Goal: Task Accomplishment & Management: Manage account settings

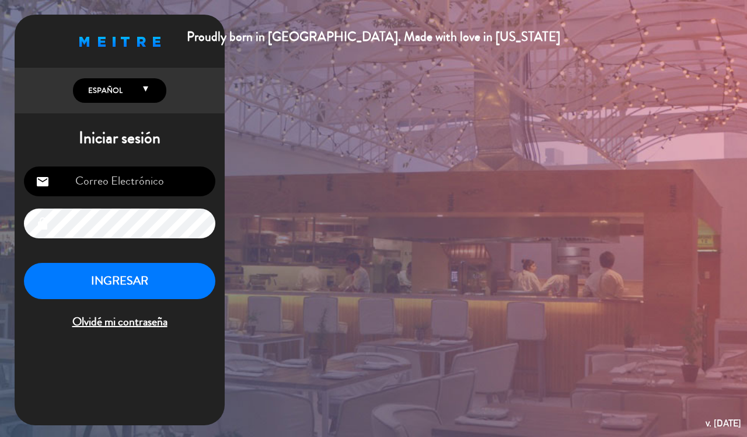
type input "[EMAIL_ADDRESS][DOMAIN_NAME]"
click at [126, 283] on button "INGRESAR" at bounding box center [119, 281] width 191 height 37
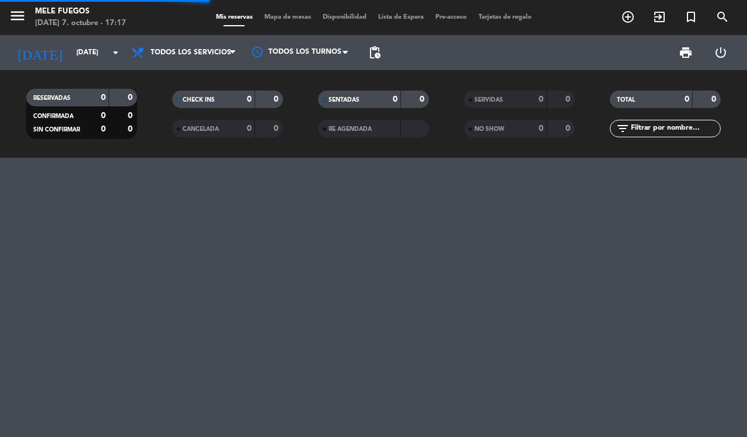
click at [144, 54] on icon at bounding box center [139, 53] width 17 height 14
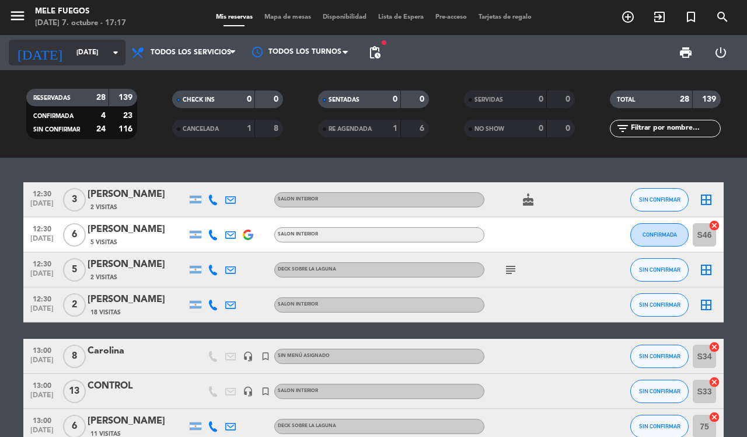
click at [101, 47] on input "[DATE] oct." at bounding box center [117, 53] width 93 height 20
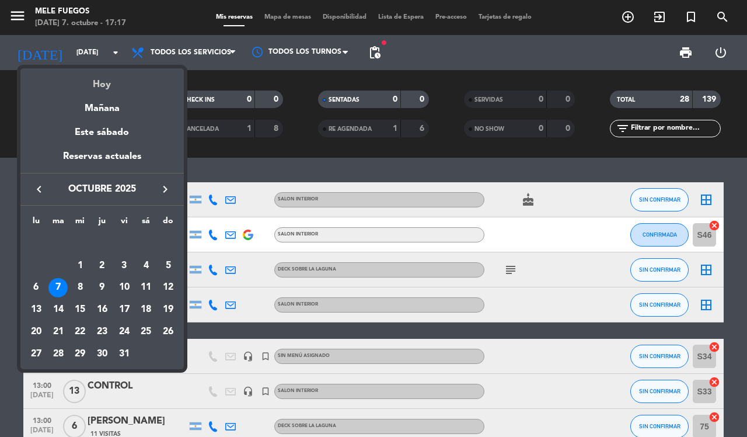
click at [114, 83] on div "Hoy" at bounding box center [101, 80] width 163 height 24
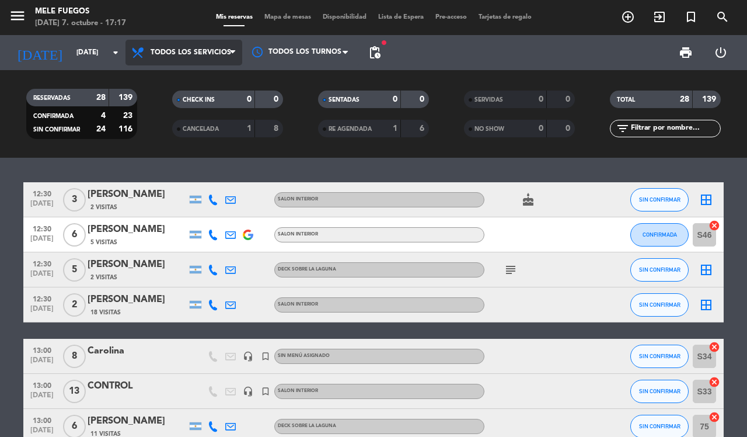
click at [168, 40] on span "Todos los servicios" at bounding box center [184, 53] width 117 height 26
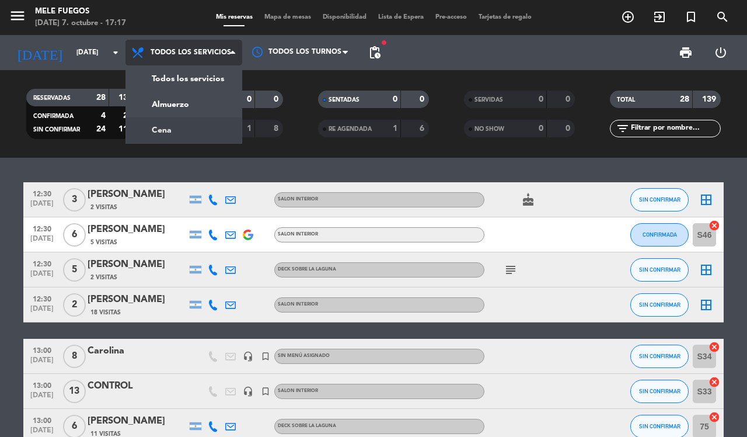
click at [166, 130] on div "menu Mele Fuegos martes 7. octubre - 17:17 Mis reservas Mapa de mesas Disponibi…" at bounding box center [373, 79] width 747 height 158
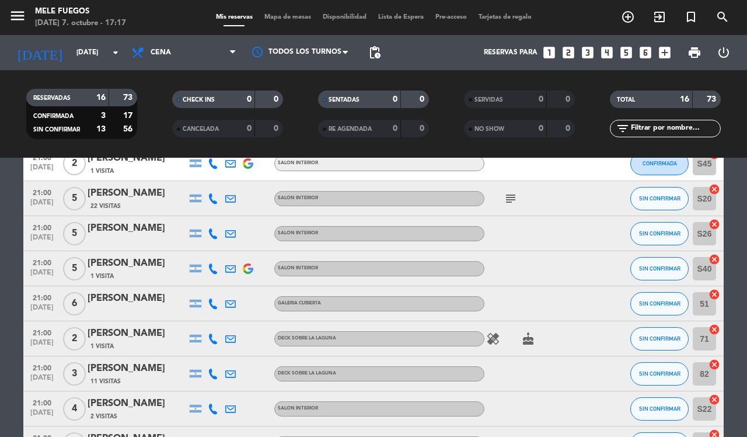
scroll to position [425, 0]
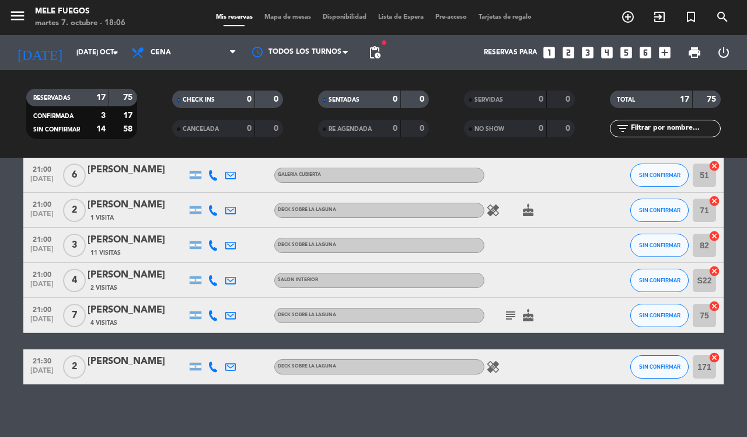
scroll to position [460, 0]
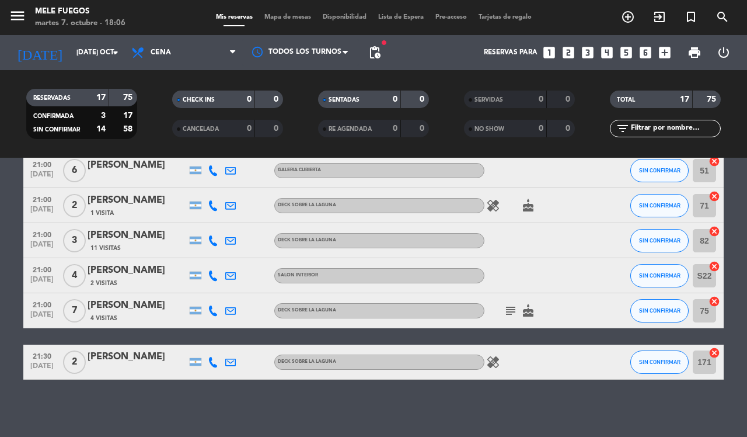
click at [685, 54] on span "print" at bounding box center [694, 52] width 23 height 23
click at [690, 53] on span "print" at bounding box center [695, 53] width 14 height 14
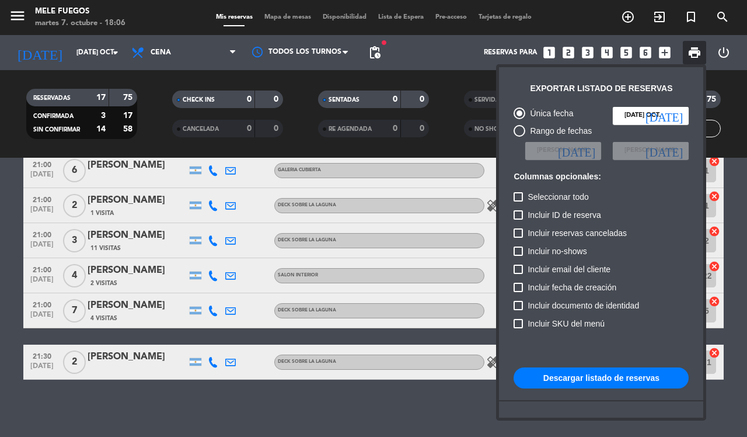
click at [555, 377] on button "Descargar listado de reservas" at bounding box center [601, 377] width 175 height 21
click at [9, 228] on div at bounding box center [373, 218] width 747 height 437
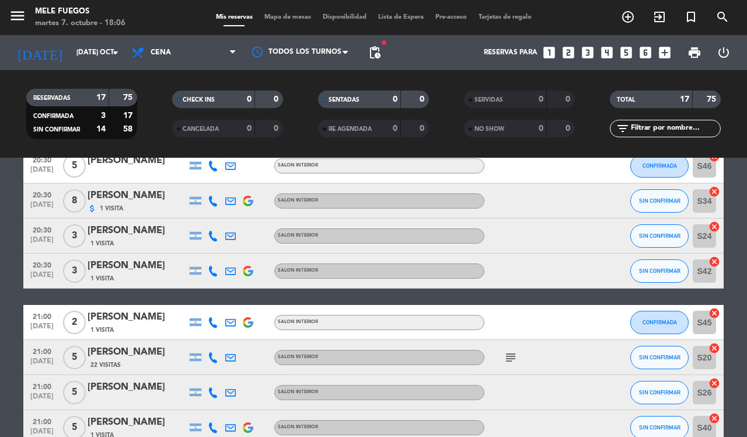
scroll to position [0, 0]
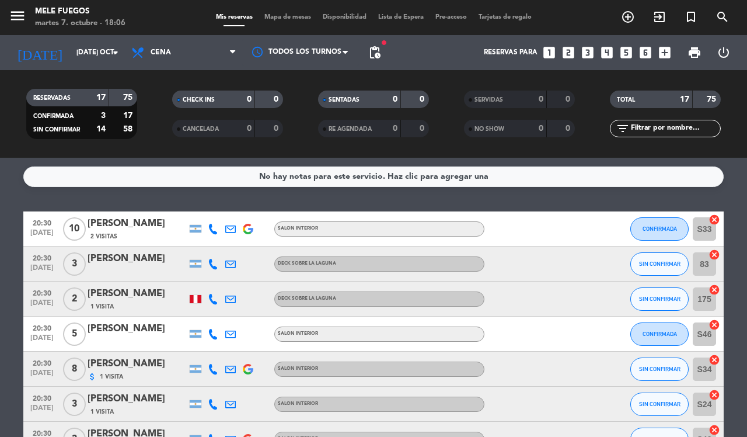
click at [289, 16] on span "Mapa de mesas" at bounding box center [288, 17] width 58 height 6
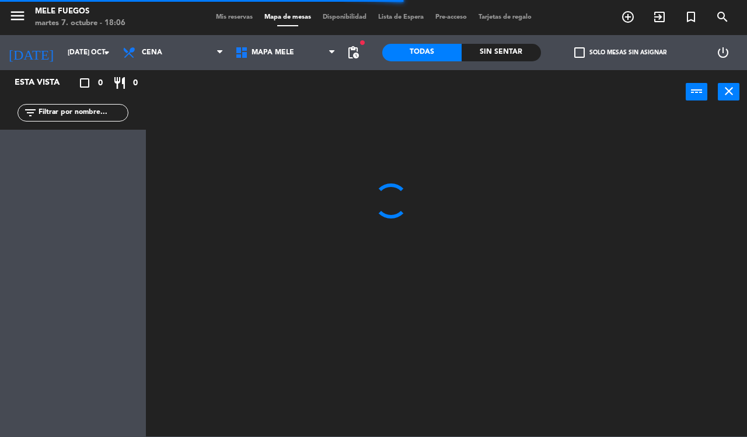
click at [218, 16] on span "Mis reservas" at bounding box center [234, 17] width 48 height 6
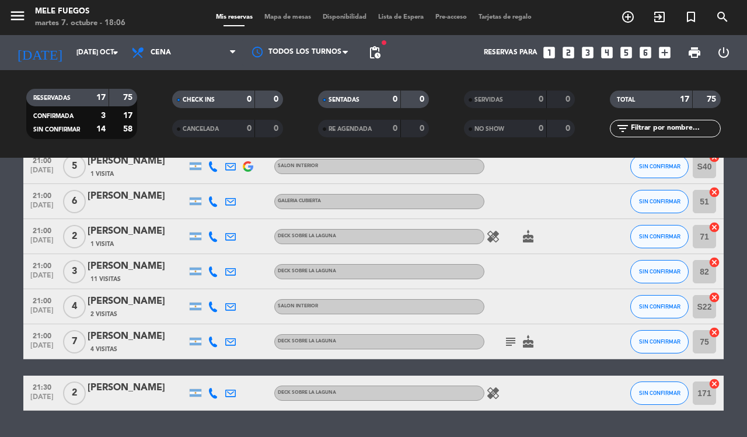
scroll to position [438, 0]
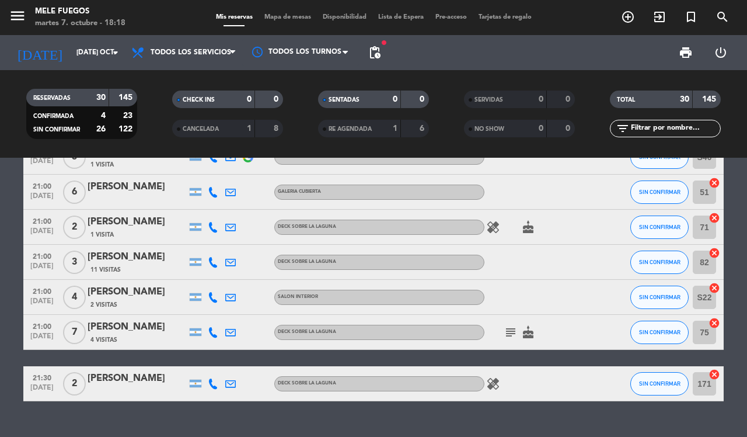
scroll to position [936, 0]
